Goal: Information Seeking & Learning: Learn about a topic

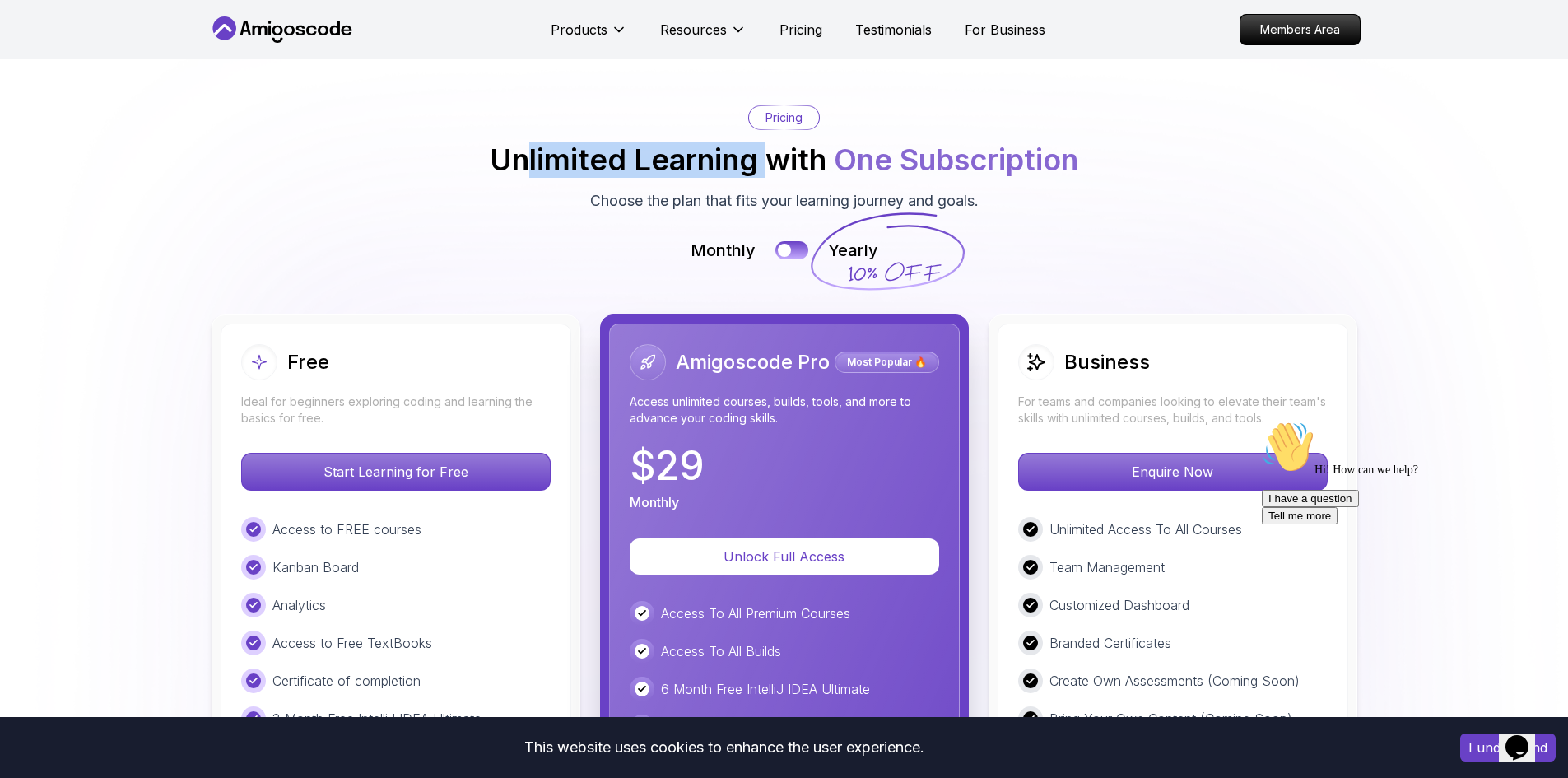
drag, startPoint x: 524, startPoint y: 165, endPoint x: 945, endPoint y: 163, distance: 421.0
click at [943, 163] on h2 "Unlimited Learning with One Subscription" at bounding box center [783, 160] width 588 height 33
click at [566, 219] on img at bounding box center [784, 594] width 1568 height 1190
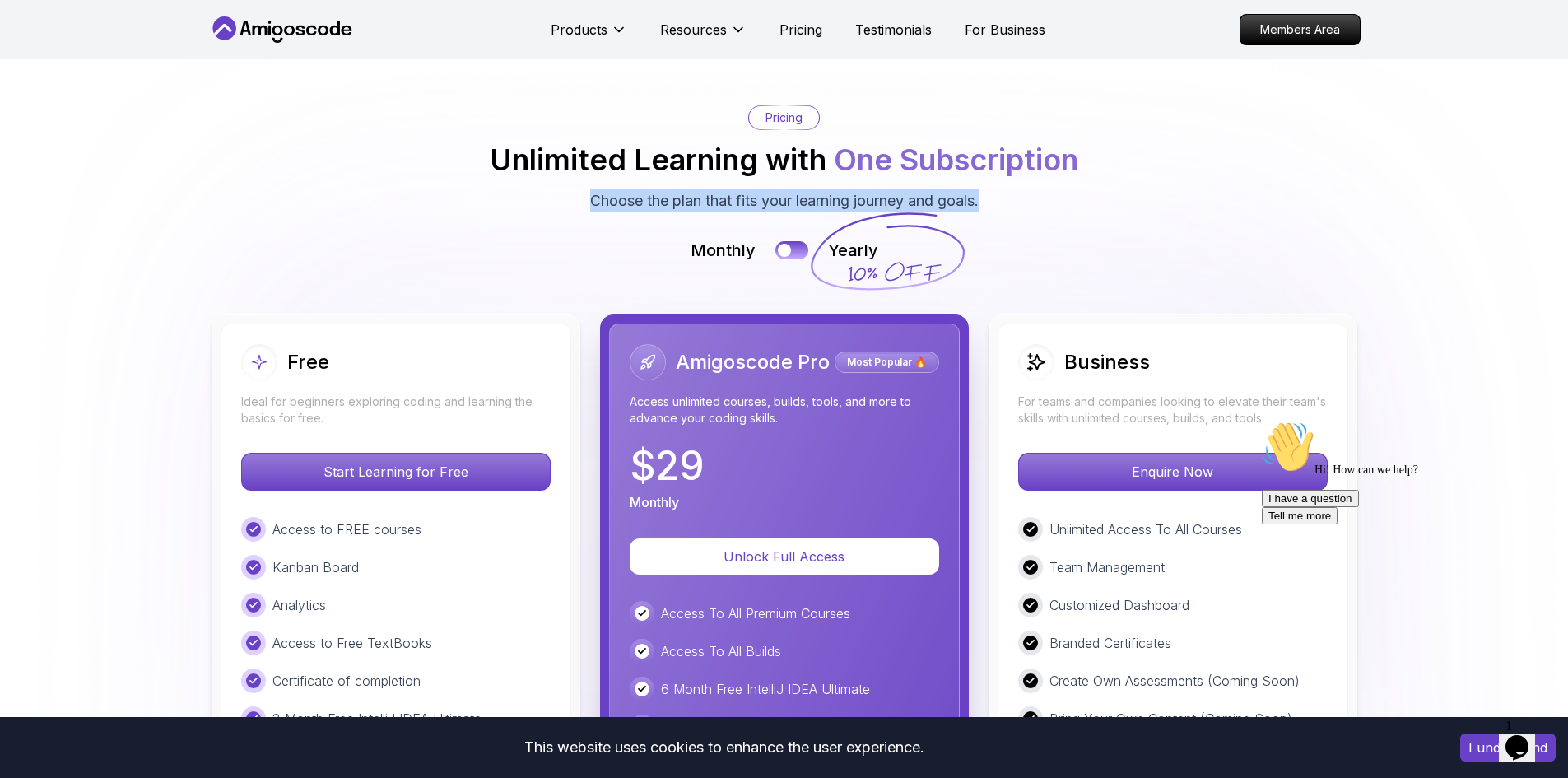
drag, startPoint x: 568, startPoint y: 211, endPoint x: 985, endPoint y: 187, distance: 417.7
click at [985, 187] on div "Pricing Unlimited Learning with One Subscription Choose the plan that fits your…" at bounding box center [784, 159] width 1152 height 107
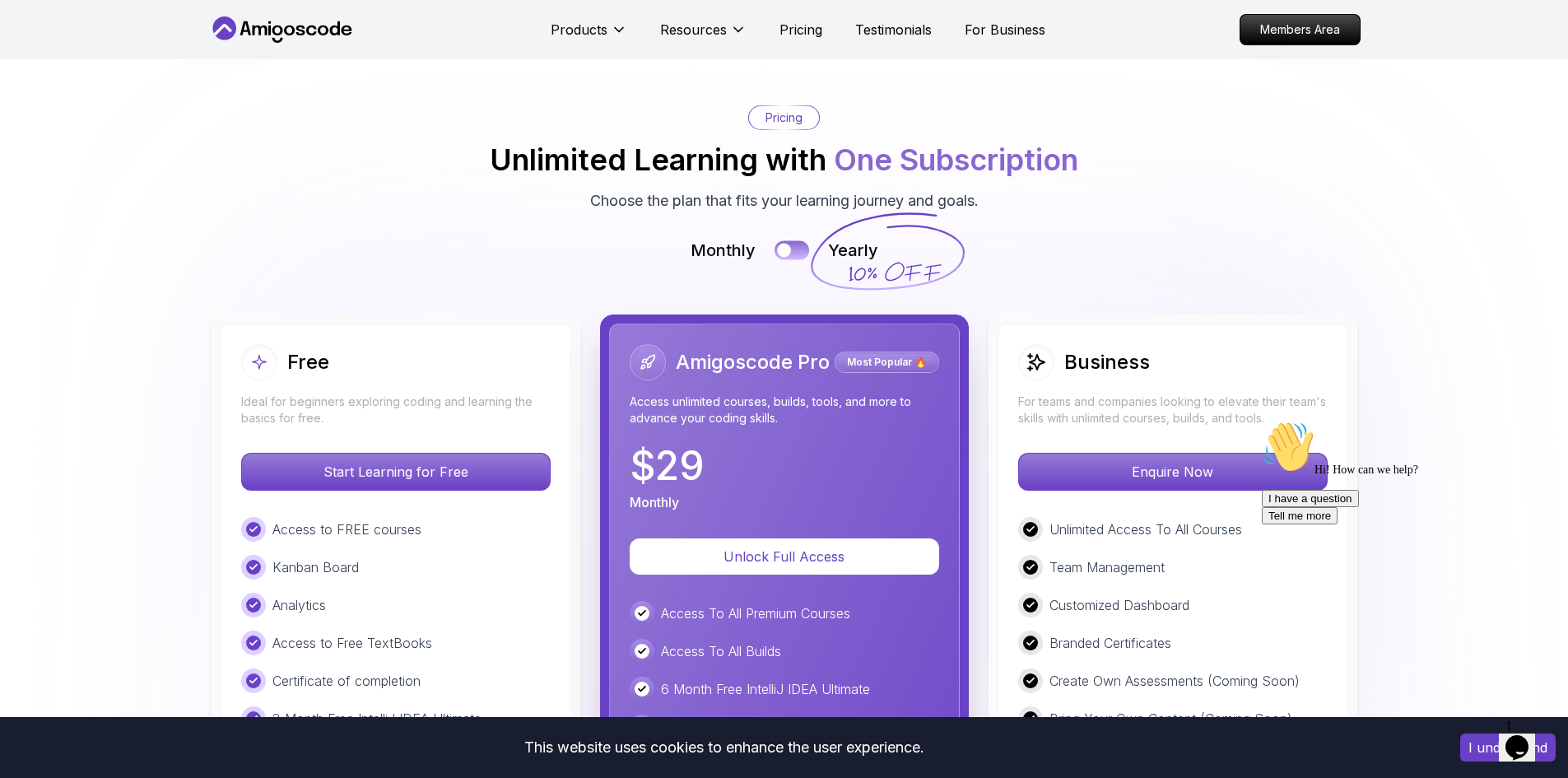
click at [779, 249] on div at bounding box center [783, 249] width 14 height 14
click at [779, 251] on button at bounding box center [792, 250] width 35 height 19
click at [680, 285] on img at bounding box center [784, 594] width 1568 height 1190
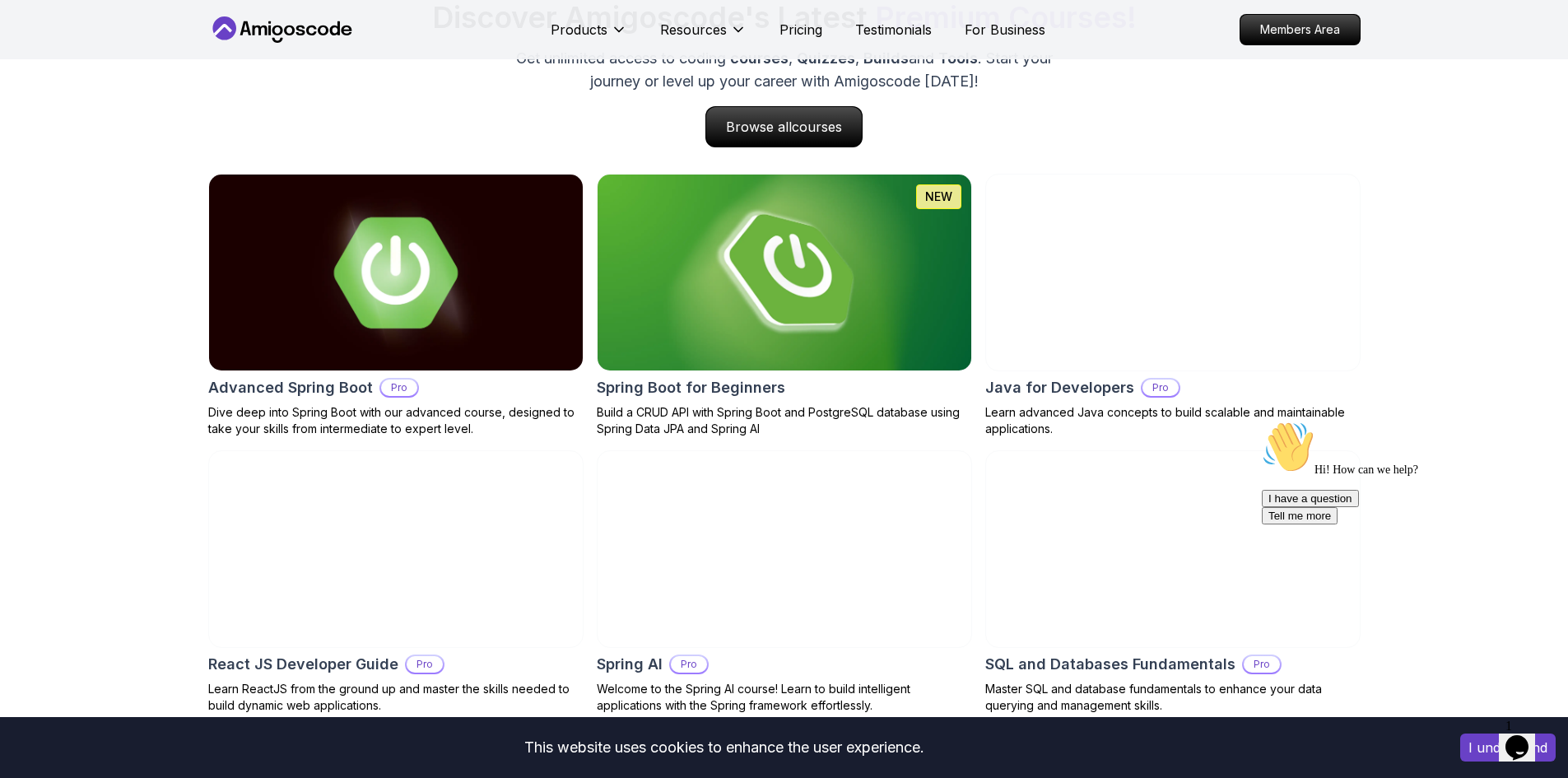
scroll to position [1645, 0]
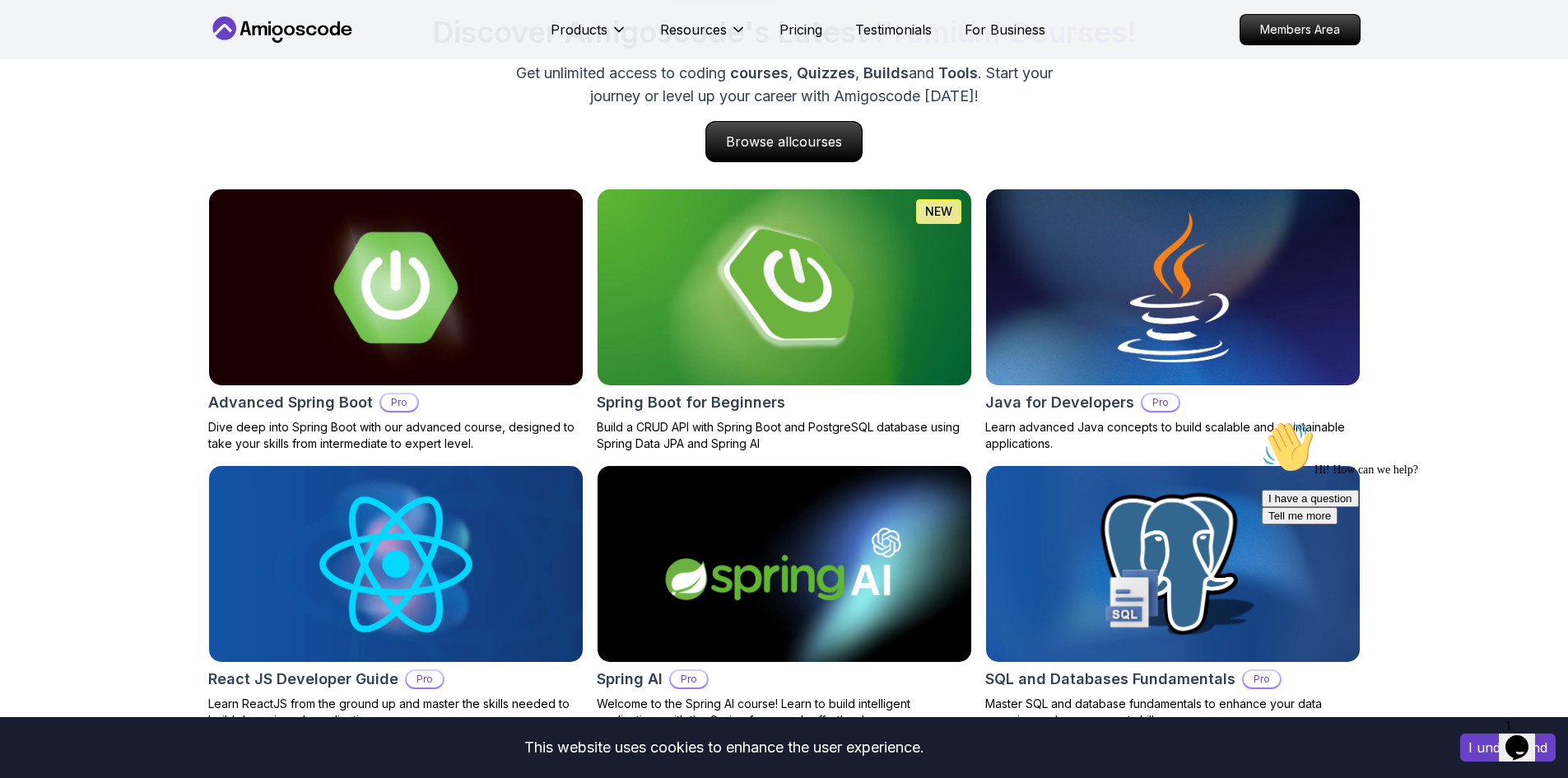
click at [1102, 476] on img at bounding box center [1172, 564] width 393 height 206
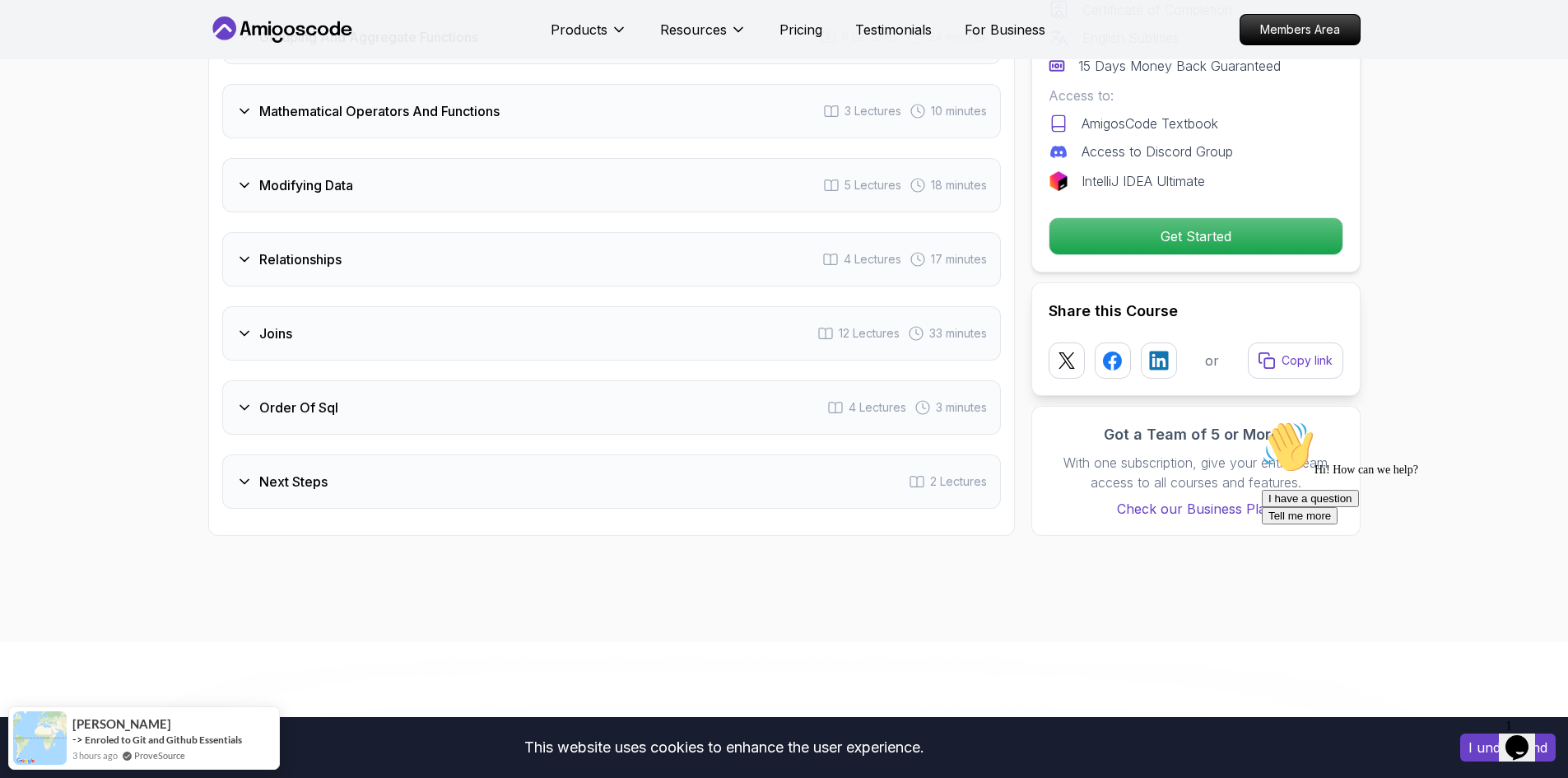
scroll to position [2718, 0]
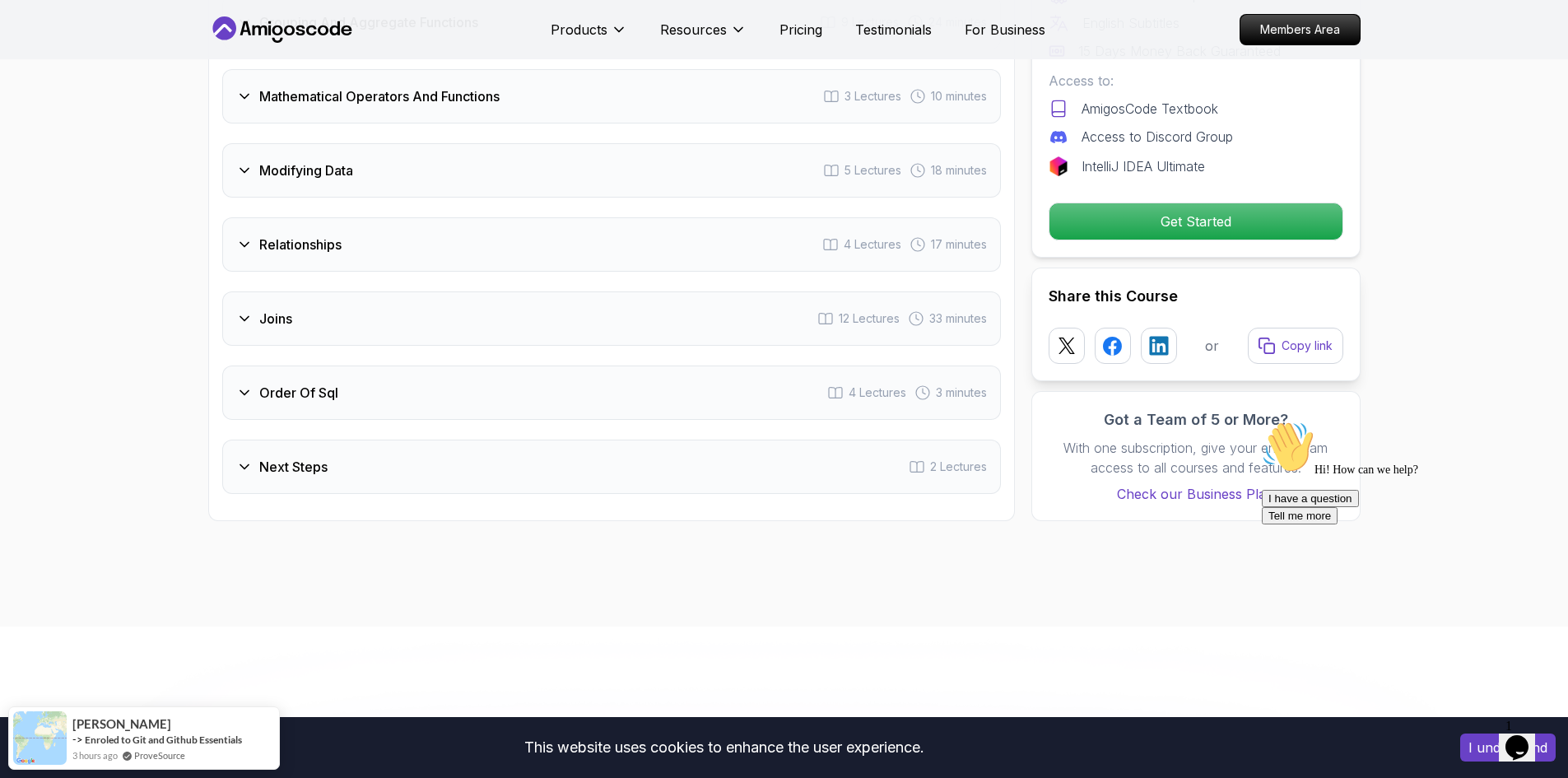
click at [443, 267] on div "Intro 2 Lectures 1 - Recommended Courses 2 - Slides Important Stuff 7 Lectures …" at bounding box center [611, 57] width 778 height 874
click at [379, 292] on div "Joins 12 Lectures 33 minutes" at bounding box center [611, 318] width 778 height 54
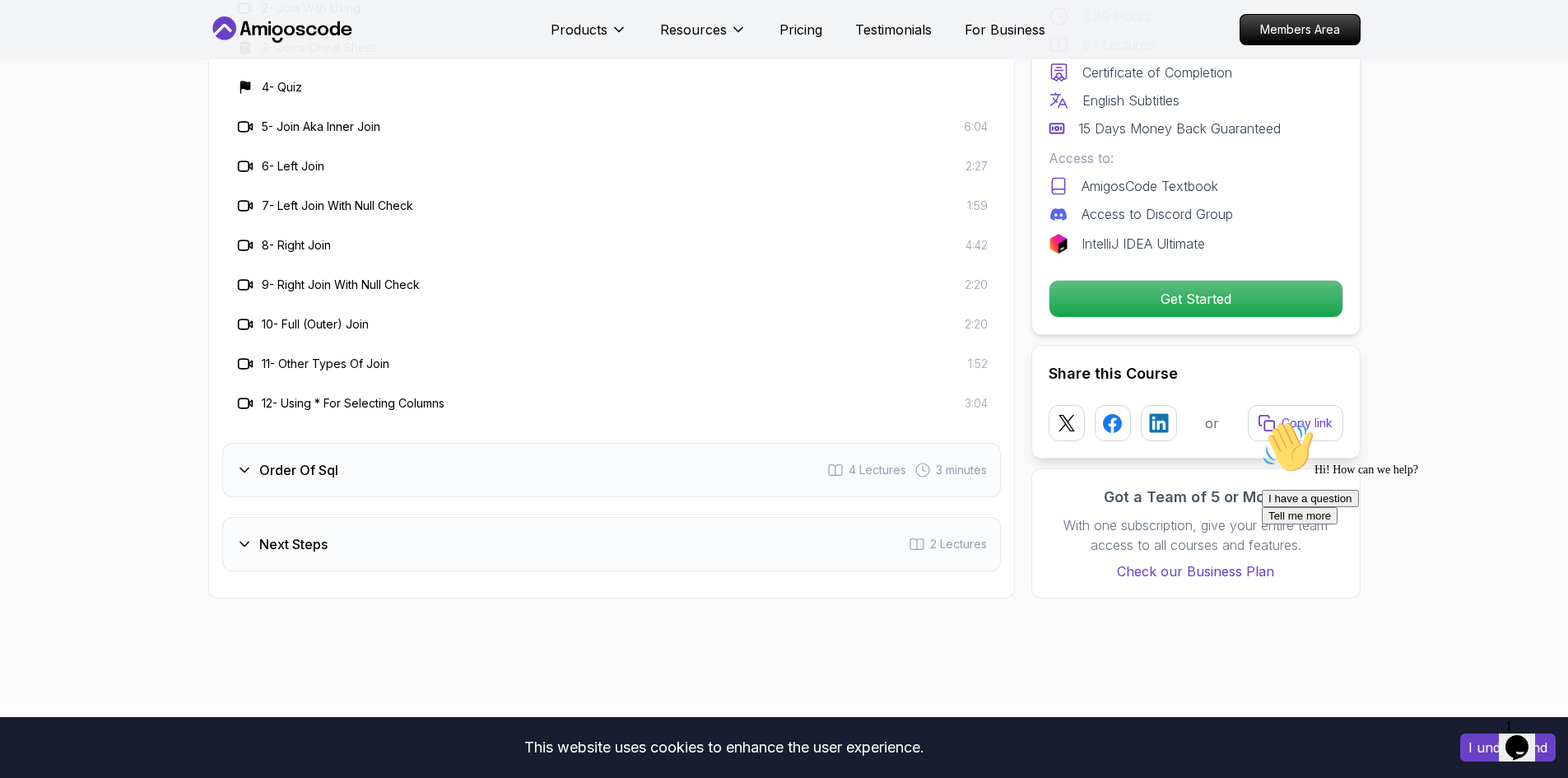
scroll to position [3050, 0]
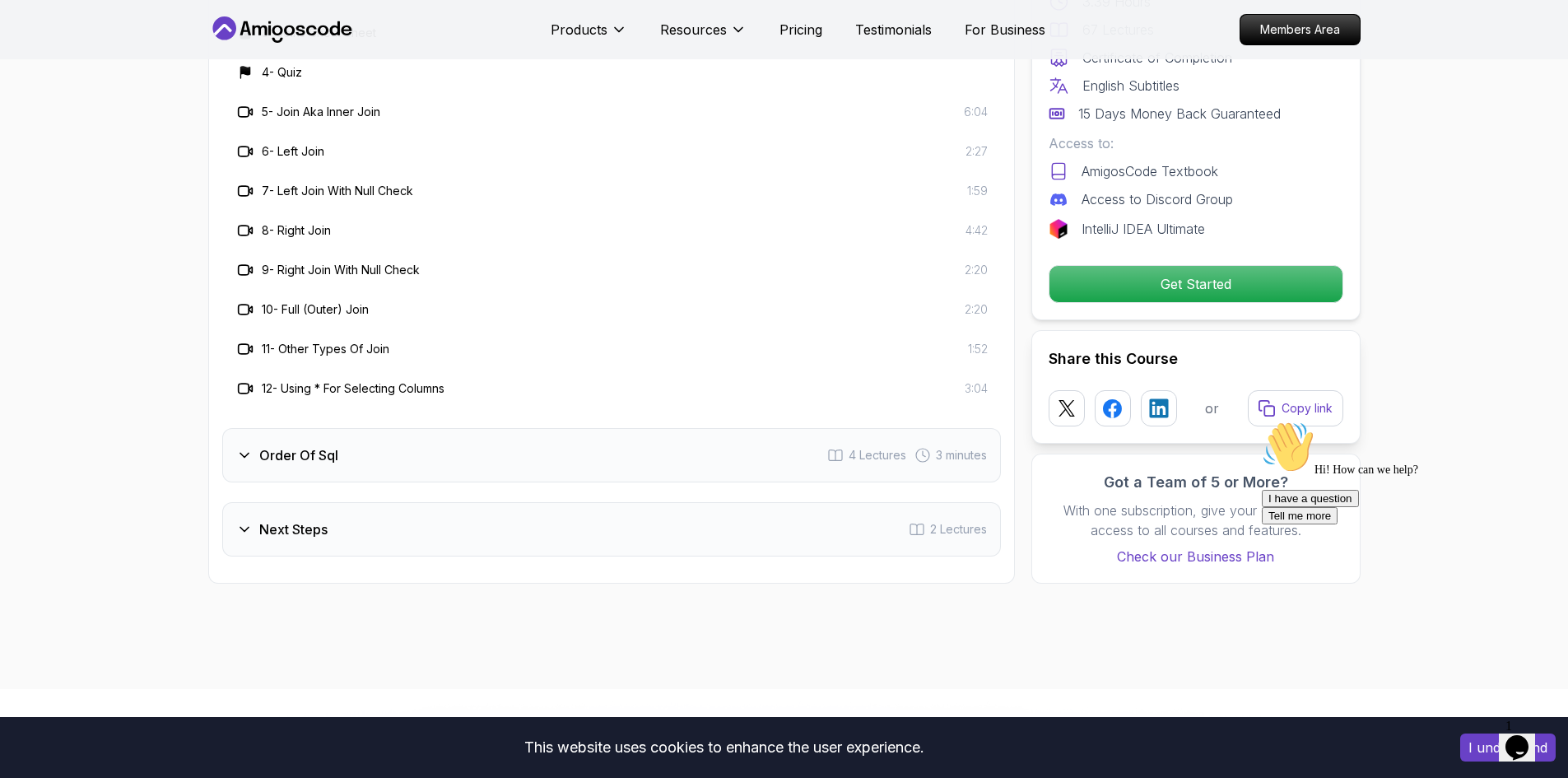
click at [410, 444] on div "Order Of Sql 4 Lectures 3 minutes" at bounding box center [611, 455] width 778 height 54
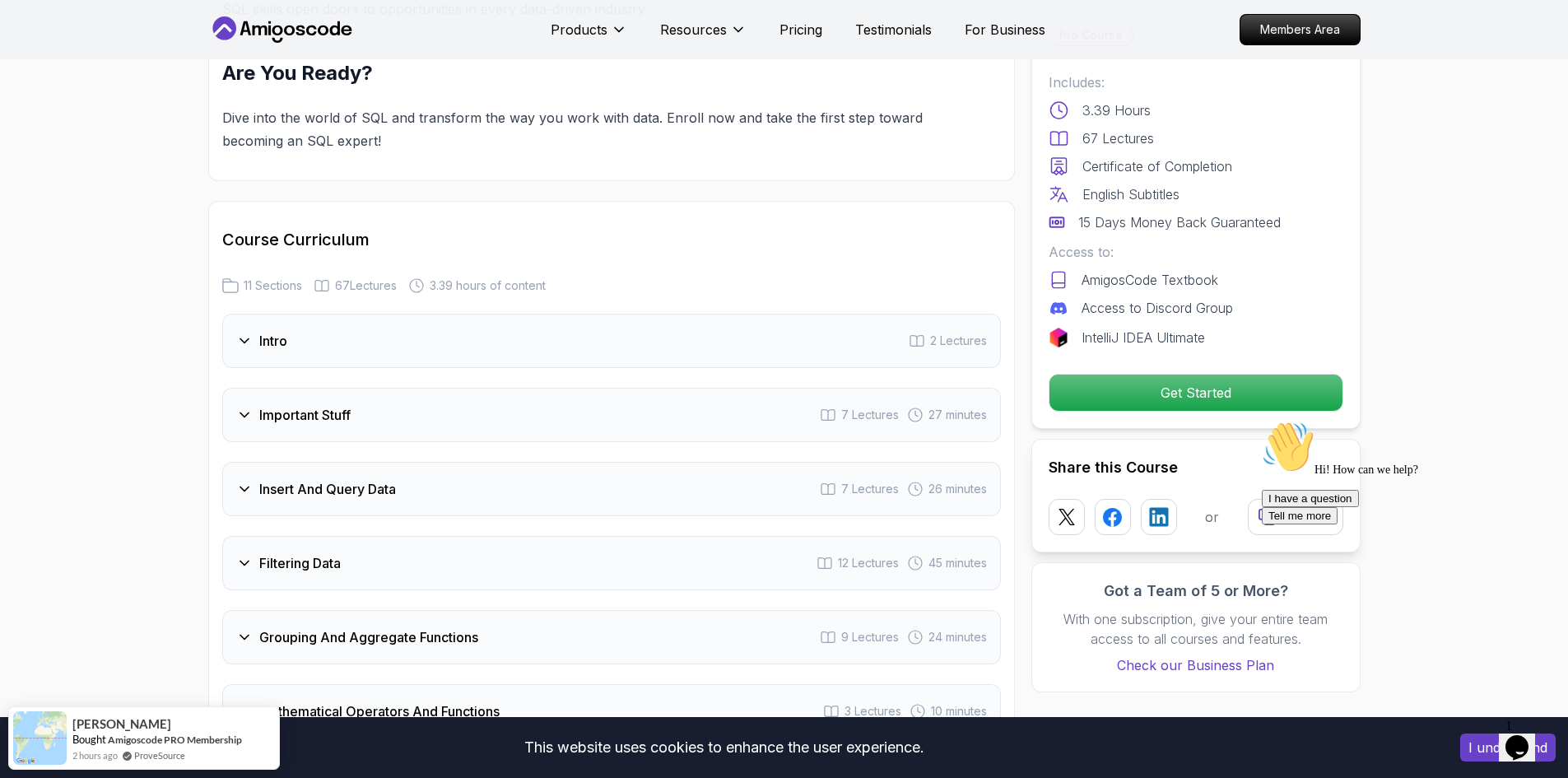
scroll to position [1815, 0]
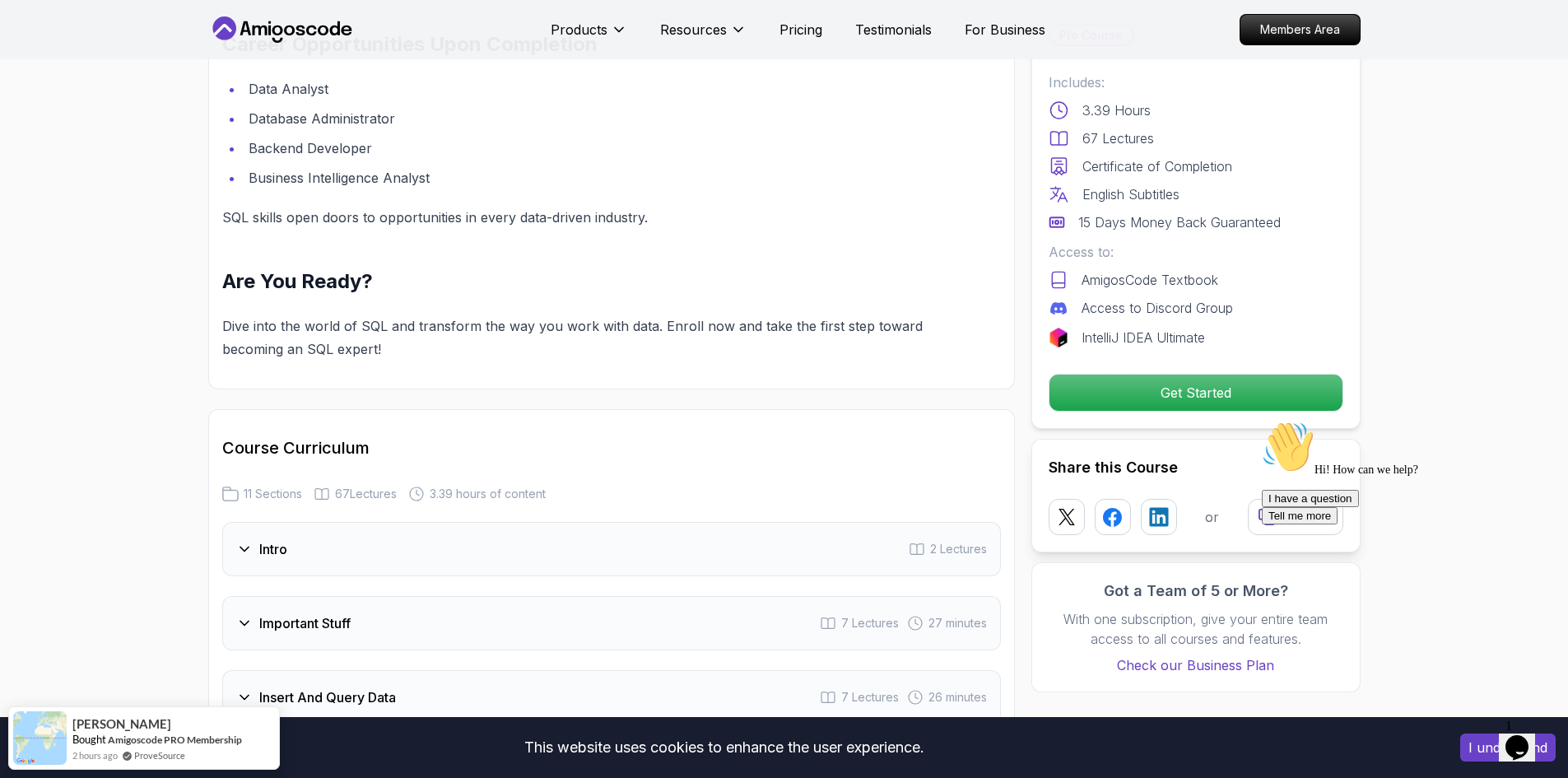
click at [409, 539] on div "Intro 2 Lectures" at bounding box center [611, 548] width 778 height 54
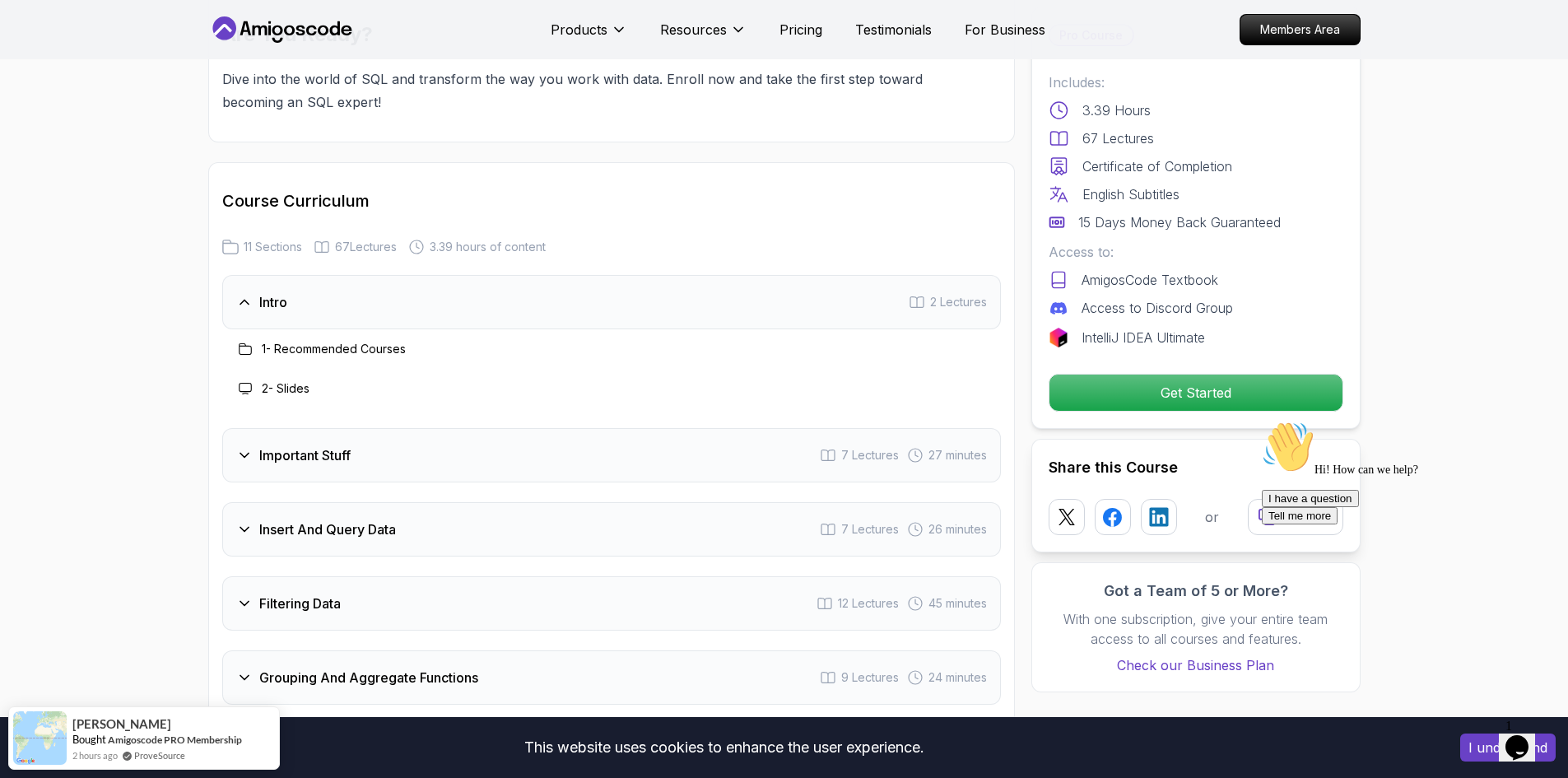
click at [431, 437] on div "Important Stuff 7 Lectures 27 minutes" at bounding box center [611, 455] width 778 height 54
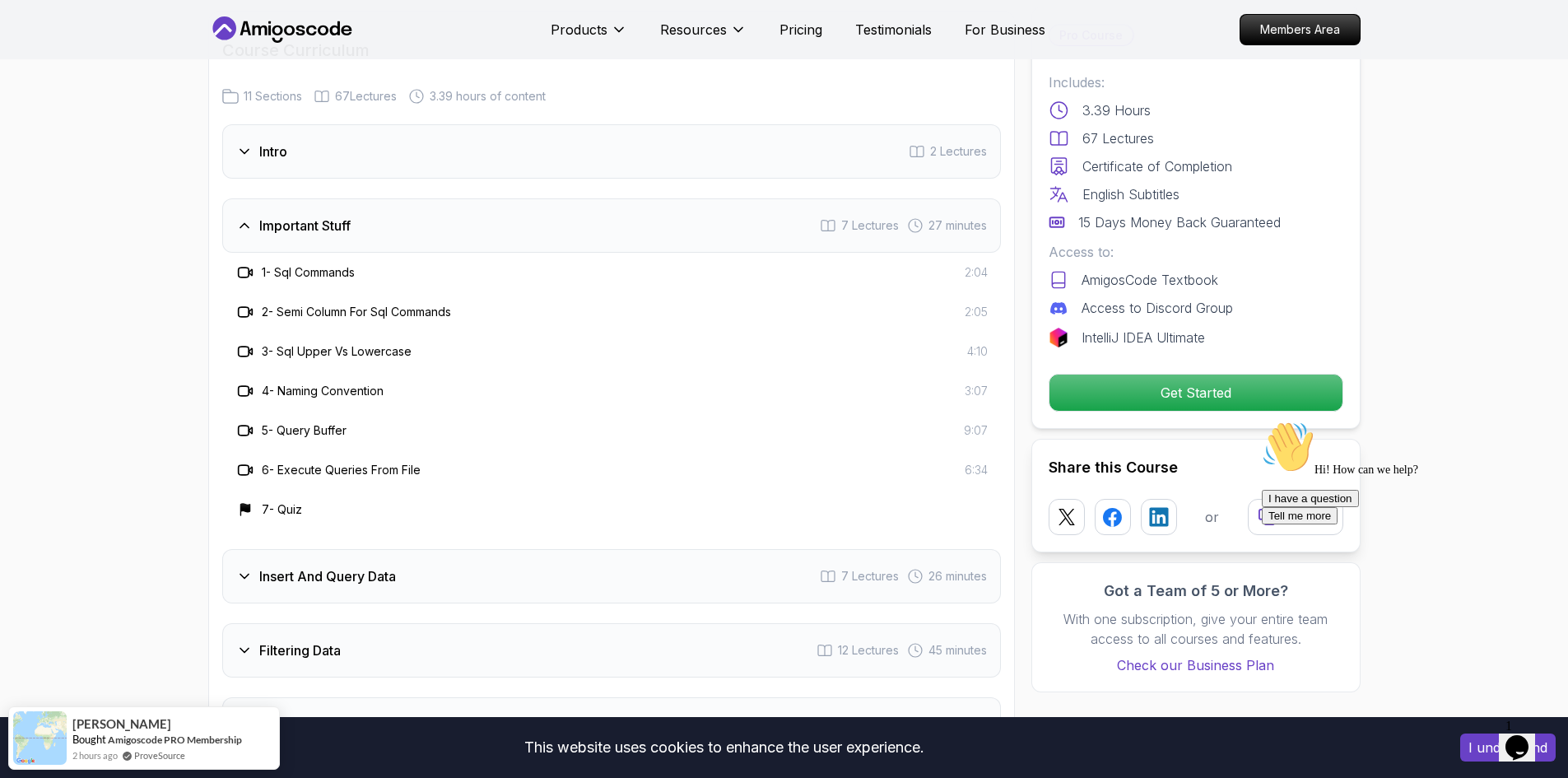
scroll to position [2227, 0]
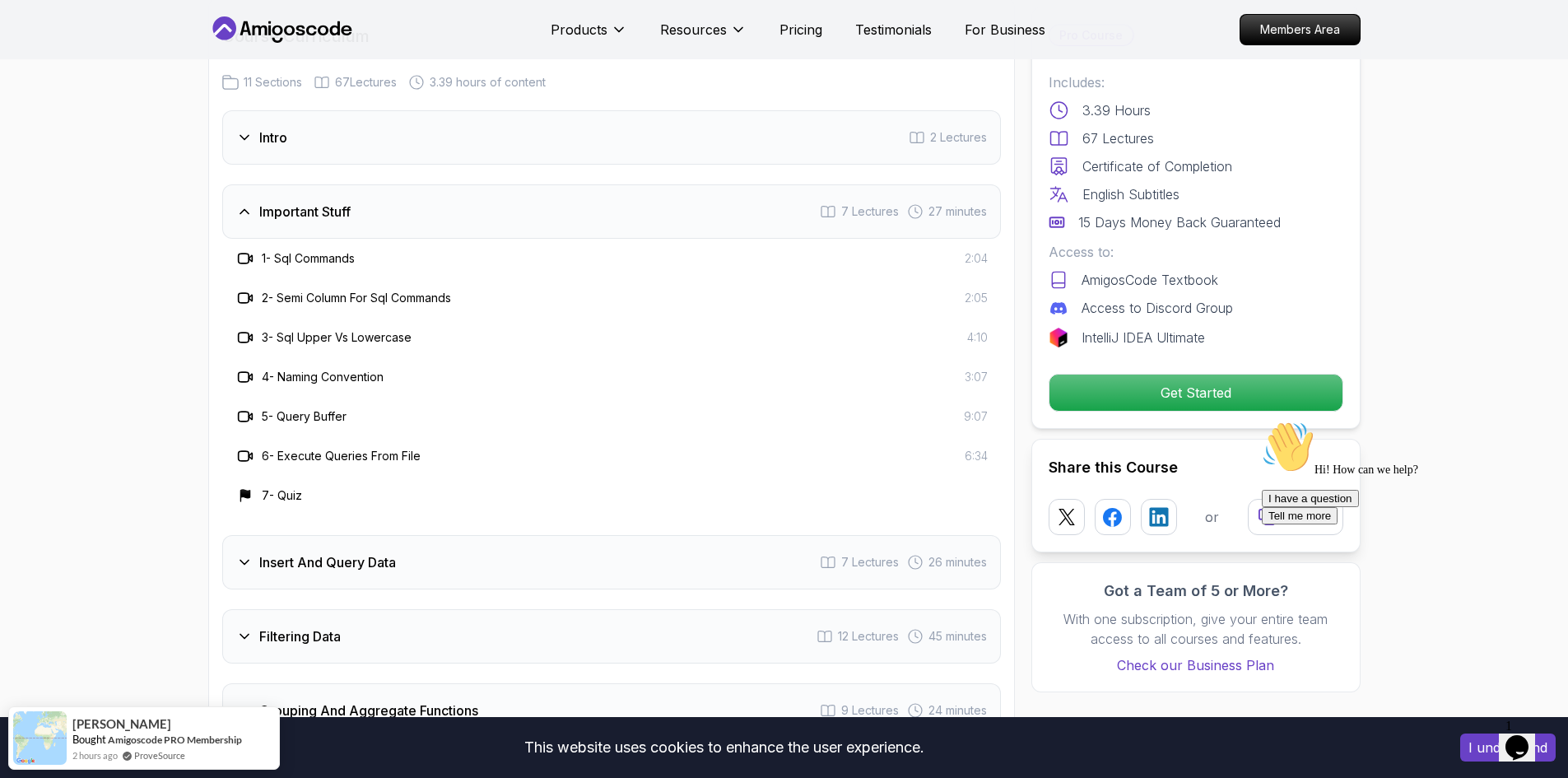
click at [392, 553] on h3 "Insert And Query Data" at bounding box center [327, 563] width 137 height 20
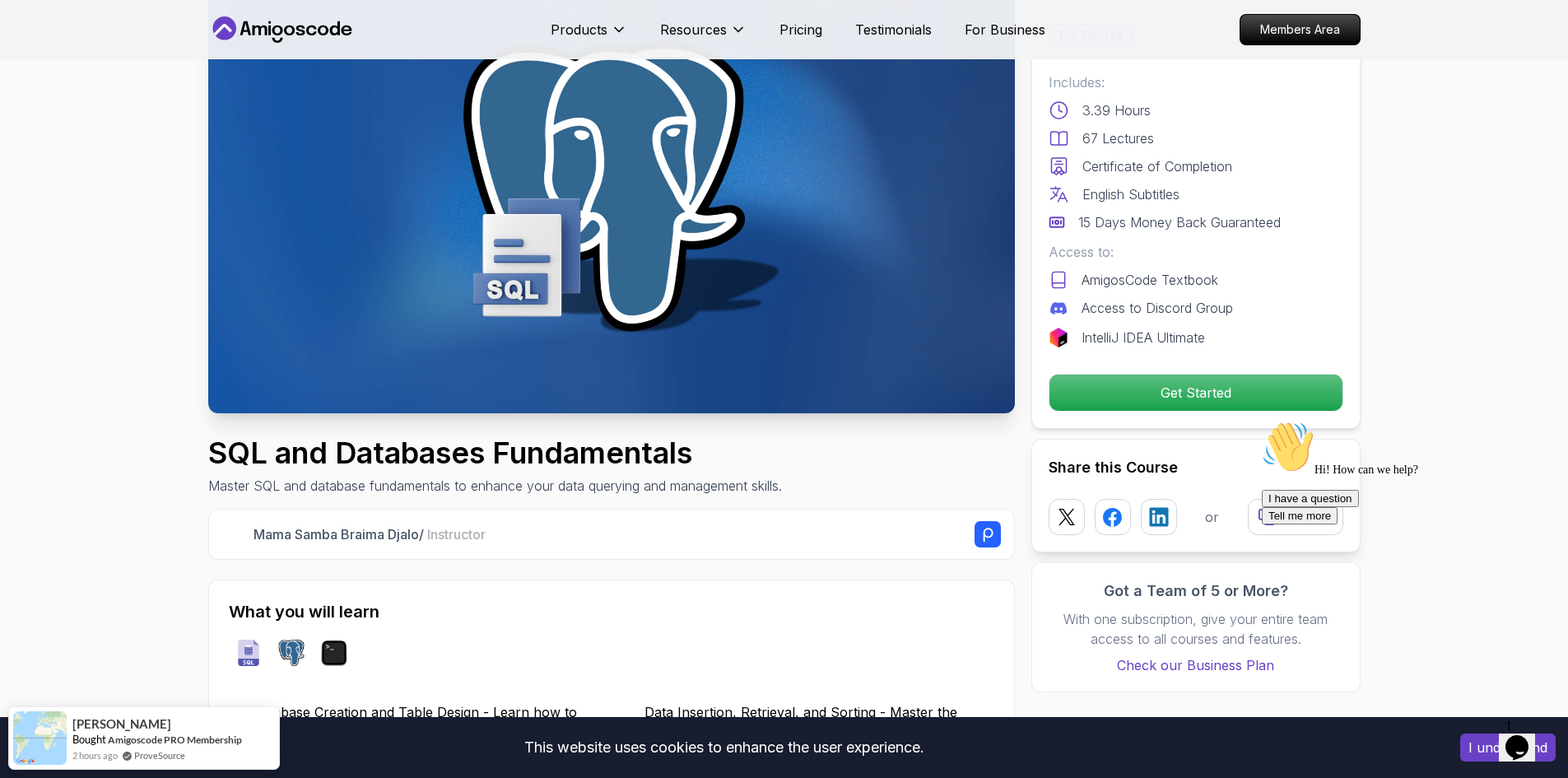
scroll to position [0, 0]
